Goal: Task Accomplishment & Management: Complete application form

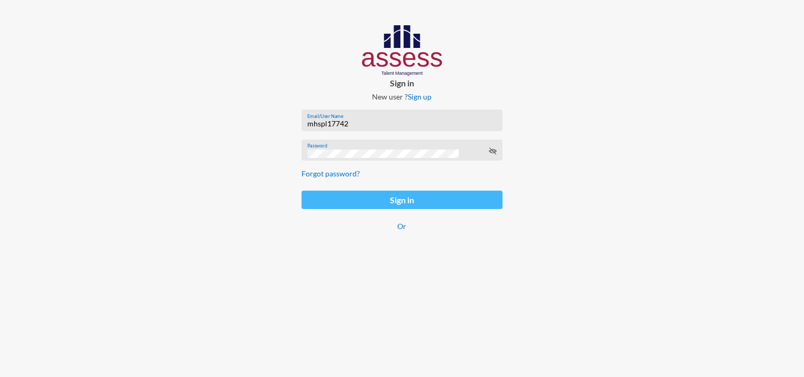
click at [375, 198] on button "Sign in" at bounding box center [401, 199] width 200 height 18
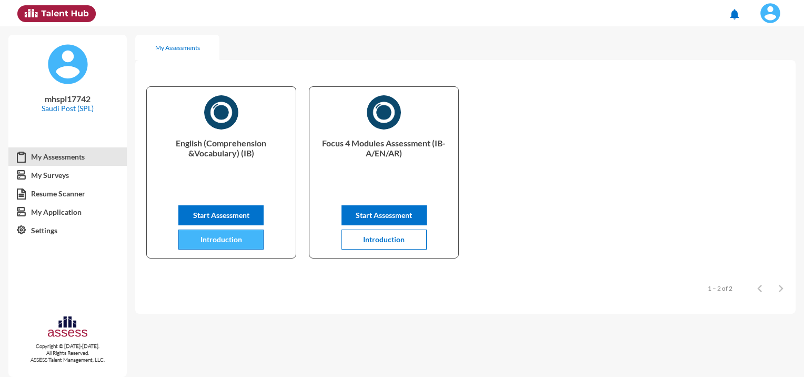
click at [260, 244] on button "Introduction" at bounding box center [220, 239] width 85 height 20
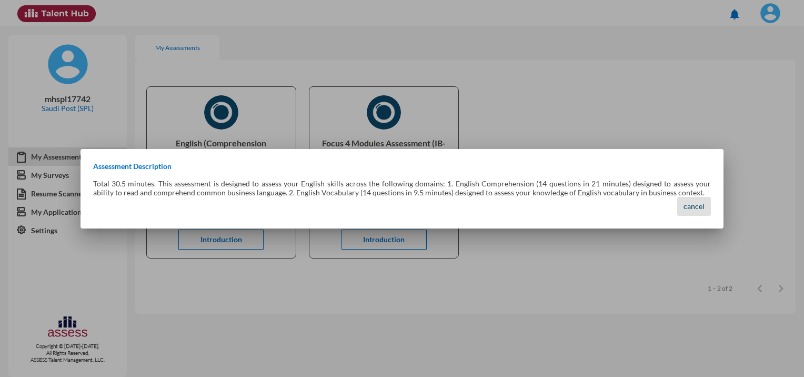
click at [695, 213] on button "cancel" at bounding box center [694, 206] width 34 height 19
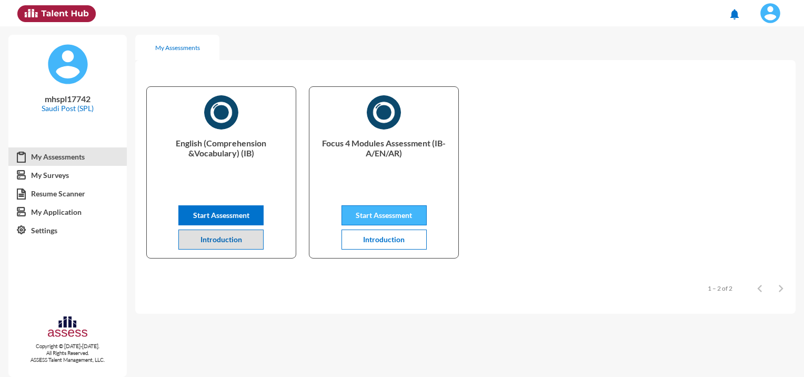
click at [399, 219] on span "Start Assessment" at bounding box center [384, 214] width 56 height 9
click at [774, 11] on img at bounding box center [770, 13] width 21 height 21
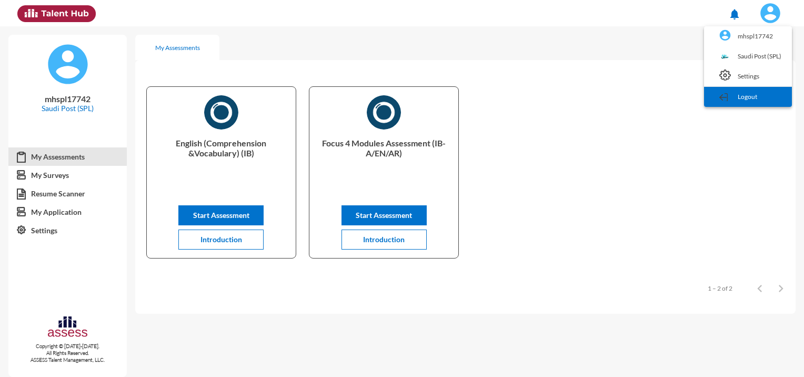
click at [734, 98] on link "Logout" at bounding box center [747, 97] width 77 height 20
